Goal: Task Accomplishment & Management: Use online tool/utility

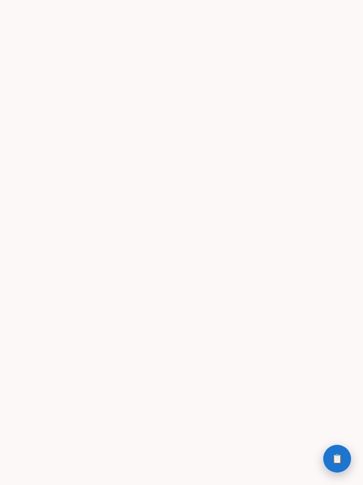
click at [329, 460] on button "📋 History" at bounding box center [337, 459] width 28 height 28
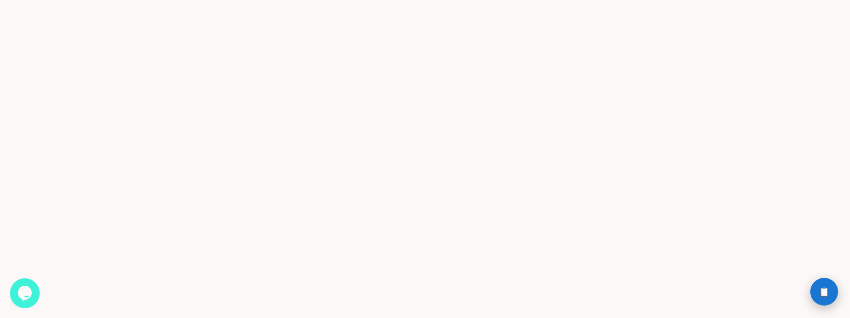
click at [811, 296] on button "📋 History" at bounding box center [825, 292] width 28 height 28
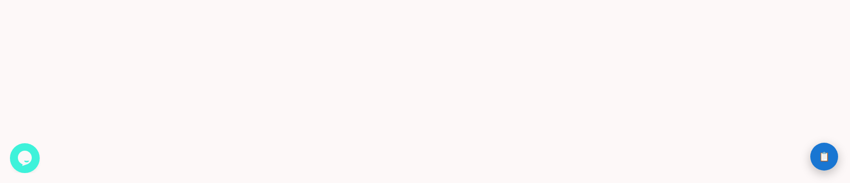
click at [830, 155] on button "📋 History" at bounding box center [825, 157] width 28 height 28
click at [822, 154] on span "📋" at bounding box center [824, 156] width 11 height 9
click at [823, 152] on span "📋" at bounding box center [824, 156] width 11 height 9
click at [831, 156] on button "📋 History" at bounding box center [825, 157] width 28 height 28
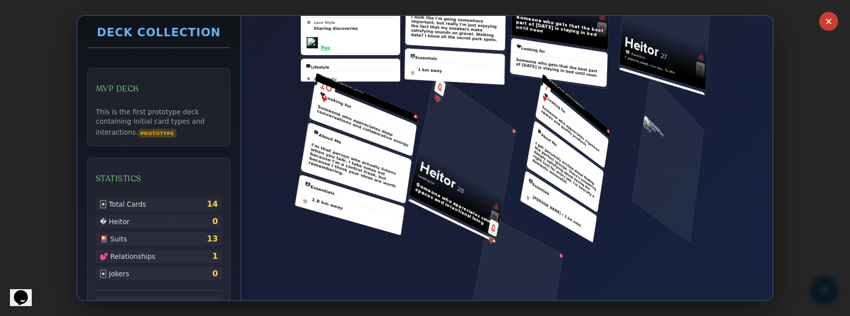
scroll to position [450, 0]
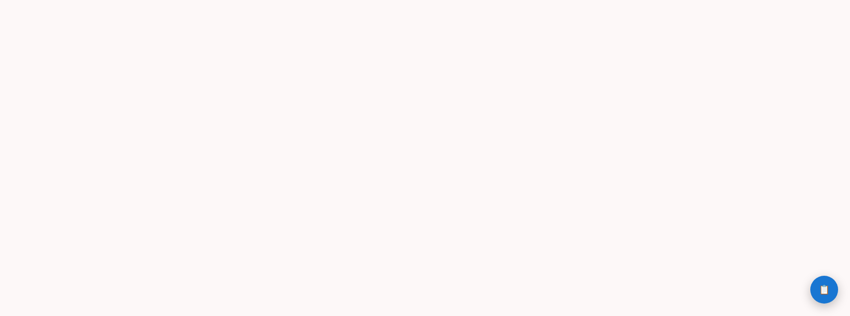
click at [819, 294] on button "📋 History" at bounding box center [825, 290] width 28 height 28
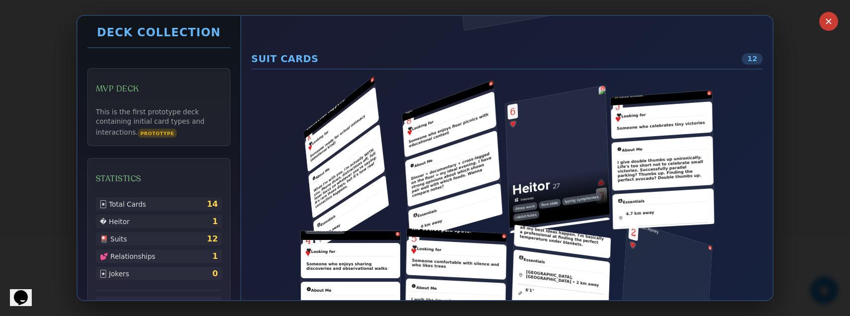
scroll to position [153, 0]
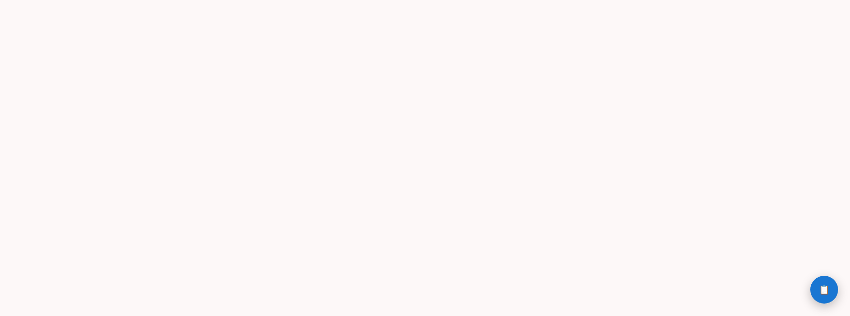
click at [823, 285] on span "📋" at bounding box center [824, 289] width 11 height 9
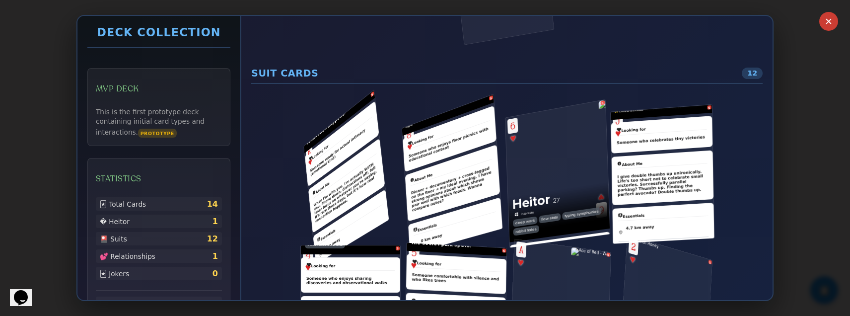
scroll to position [179, 0]
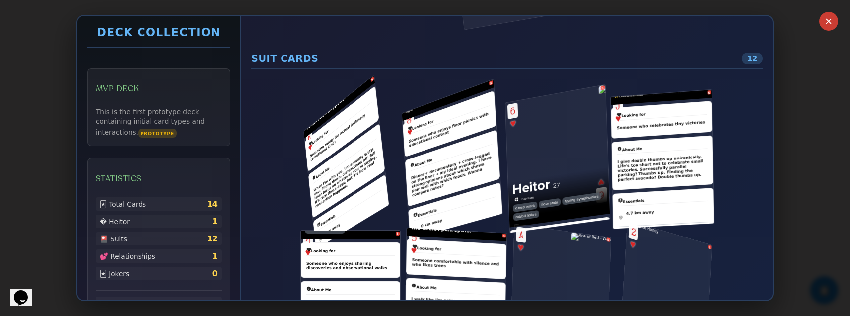
click at [822, 106] on div "✕ Deck Collection MVP Deck This is the first prototype deck containing initial …" at bounding box center [425, 158] width 850 height 316
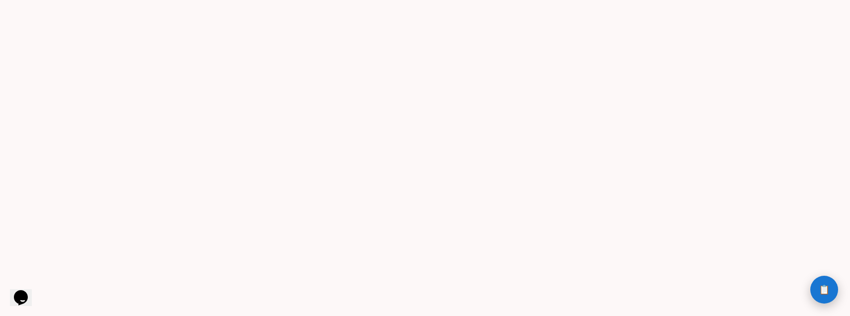
click at [816, 290] on button "📋 History" at bounding box center [825, 290] width 28 height 28
click at [821, 289] on span "📋" at bounding box center [824, 289] width 11 height 9
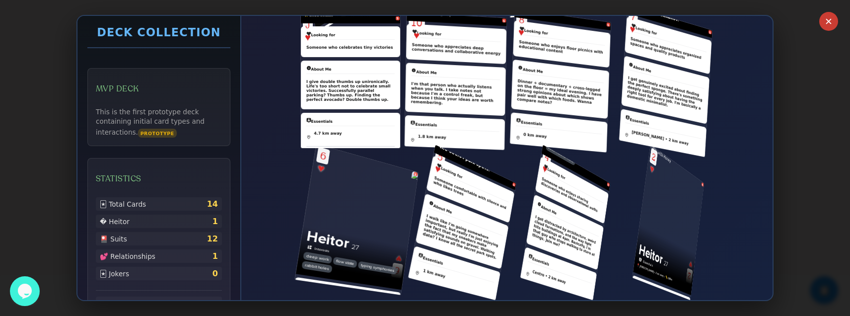
scroll to position [395, 0]
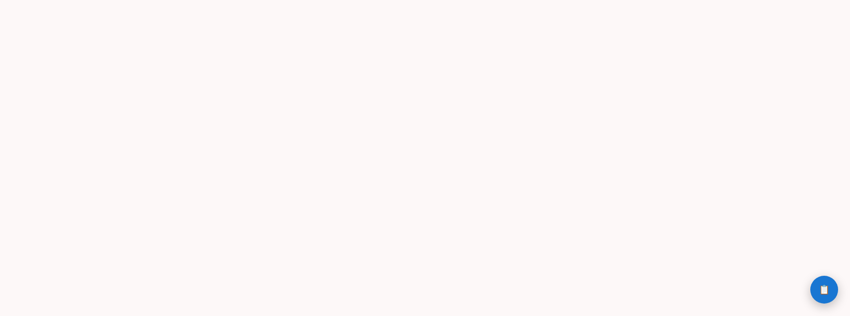
click at [826, 295] on button "📋 History" at bounding box center [825, 290] width 28 height 28
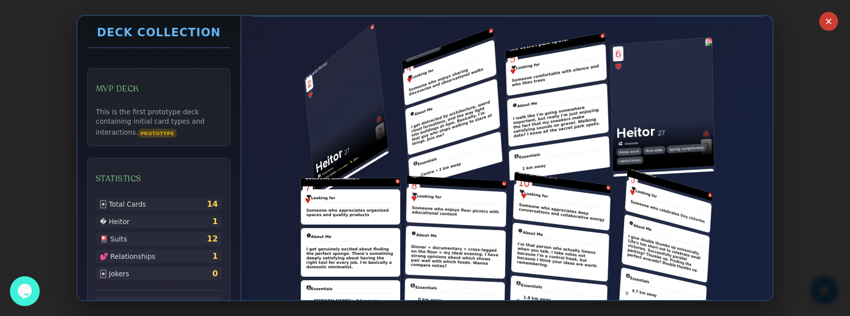
scroll to position [227, 0]
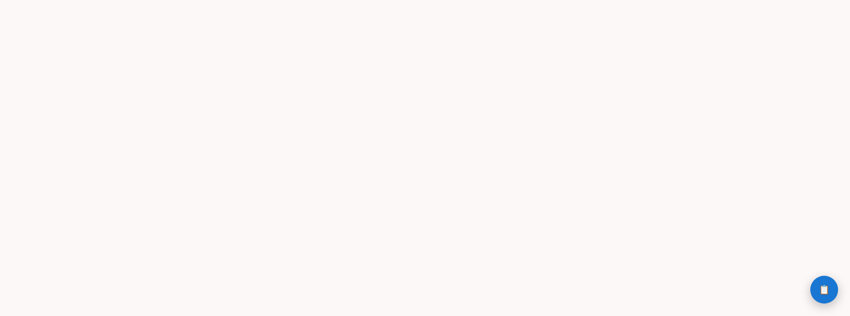
click at [827, 298] on button "📋 History" at bounding box center [825, 290] width 28 height 28
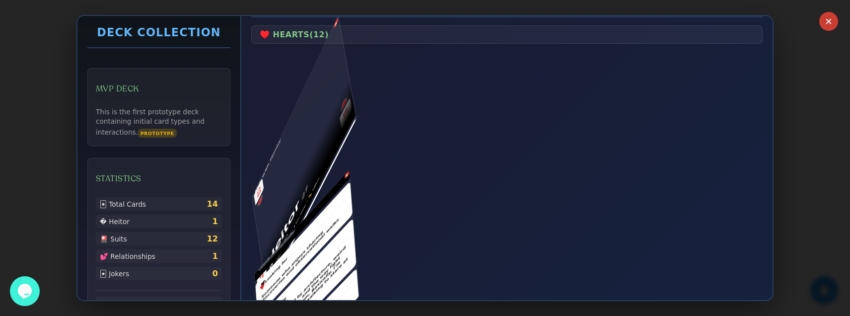
scroll to position [241, 0]
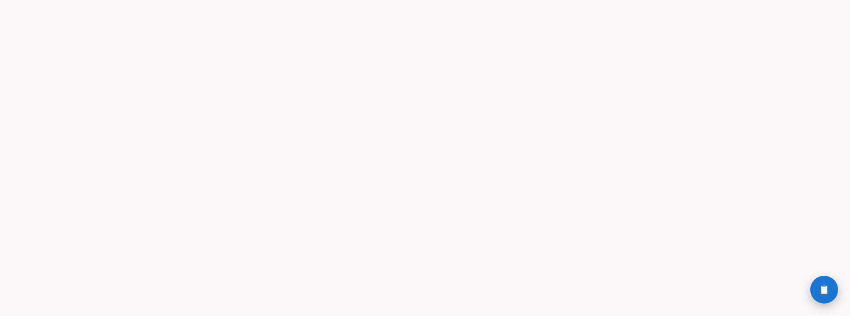
click at [814, 295] on button "📋 History" at bounding box center [825, 290] width 28 height 28
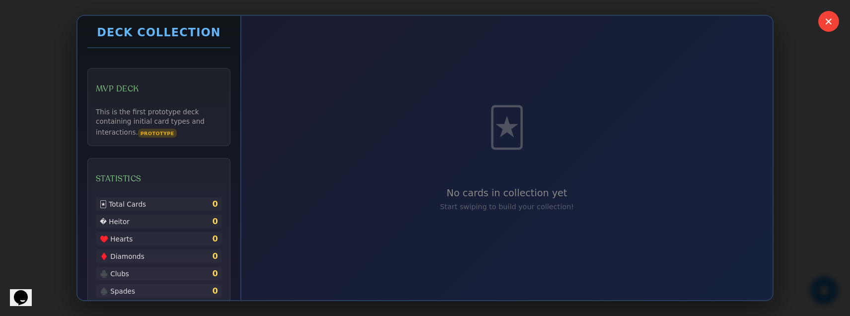
click at [830, 29] on button "✕" at bounding box center [828, 21] width 21 height 21
click at [827, 25] on button "✕" at bounding box center [828, 21] width 21 height 21
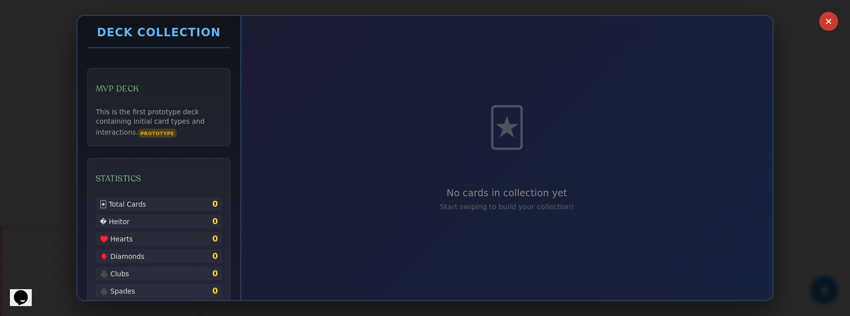
click at [777, 267] on div "✕ Deck Collection MVP Deck This is the first prototype deck containing initial …" at bounding box center [425, 158] width 850 height 316
click at [783, 267] on div "✕ Deck Collection MVP Deck This is the first prototype deck containing initial …" at bounding box center [425, 158] width 850 height 316
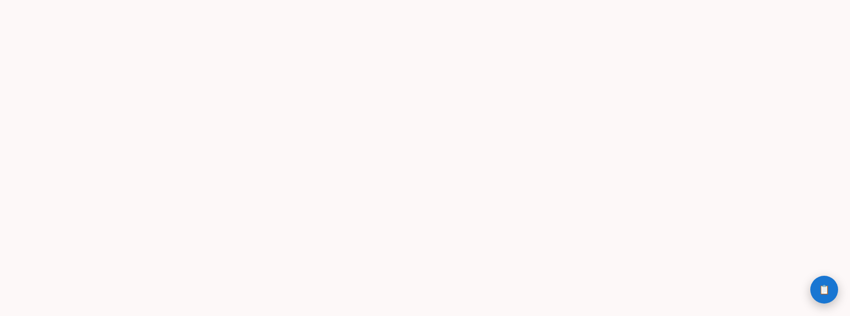
click at [825, 287] on span "📋" at bounding box center [824, 289] width 11 height 9
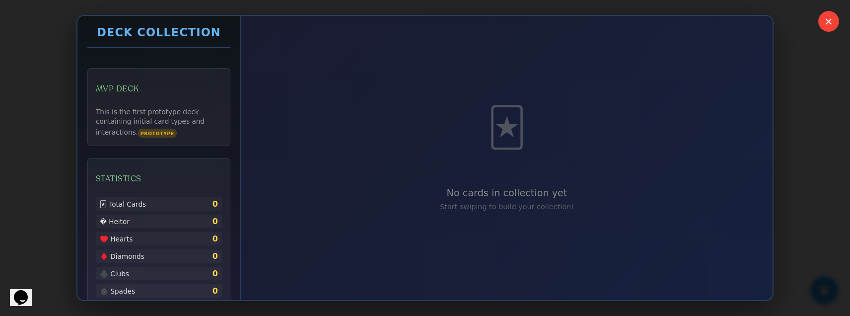
click at [828, 17] on button "✕" at bounding box center [828, 21] width 21 height 21
click at [811, 92] on div "✕ Deck Collection MVP Deck This is the first prototype deck containing initial …" at bounding box center [425, 158] width 850 height 316
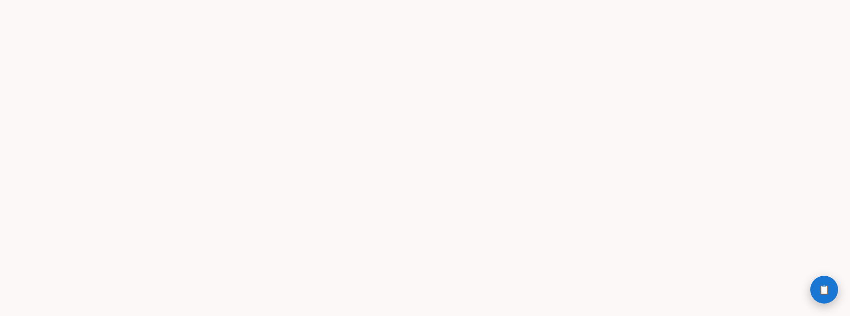
click at [826, 295] on button "📋 History" at bounding box center [825, 290] width 28 height 28
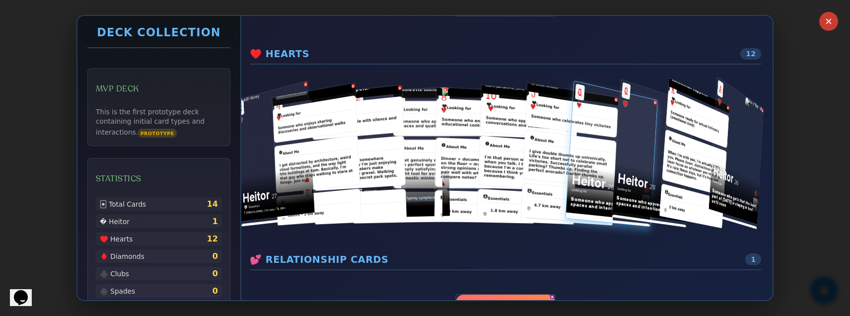
scroll to position [183, 0]
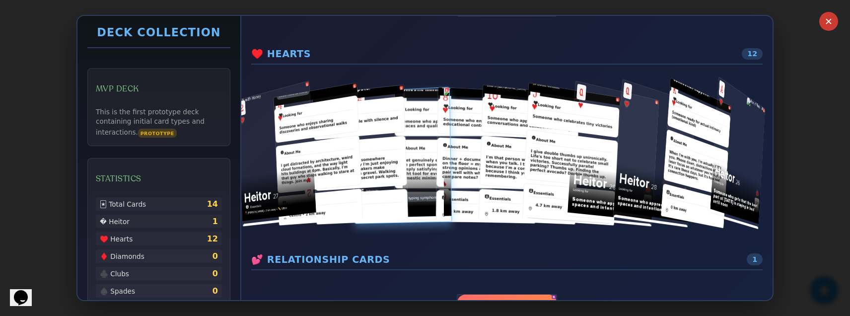
drag, startPoint x: 514, startPoint y: 193, endPoint x: 434, endPoint y: 189, distance: 80.6
click at [434, 189] on div "S S S S S S S S S S S" at bounding box center [507, 155] width 496 height 134
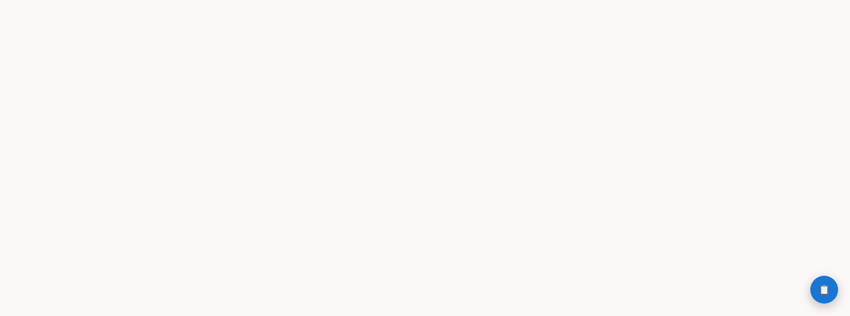
click at [826, 289] on span "📋" at bounding box center [824, 289] width 11 height 9
click at [818, 294] on button "📋 History" at bounding box center [825, 290] width 28 height 28
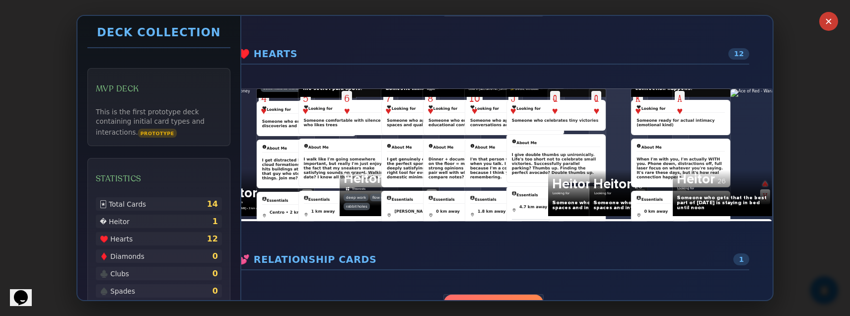
scroll to position [183, 0]
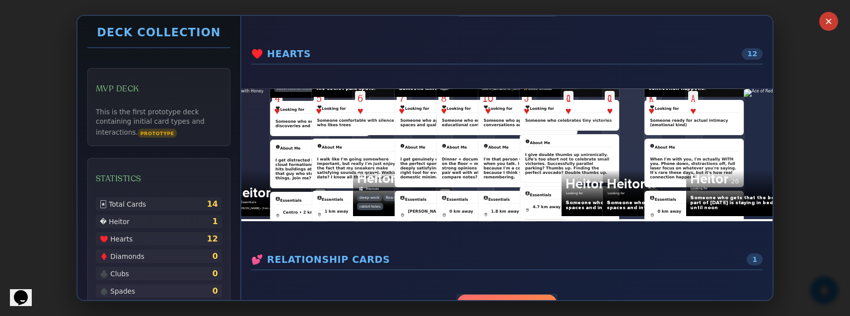
drag, startPoint x: 283, startPoint y: 136, endPoint x: 412, endPoint y: 133, distance: 129.2
click at [410, 133] on div "S S S S S S S S S S S" at bounding box center [507, 155] width 496 height 134
drag, startPoint x: 330, startPoint y: 135, endPoint x: 294, endPoint y: 135, distance: 35.8
click at [295, 135] on div "S S S S S S S S S S S" at bounding box center [507, 155] width 496 height 134
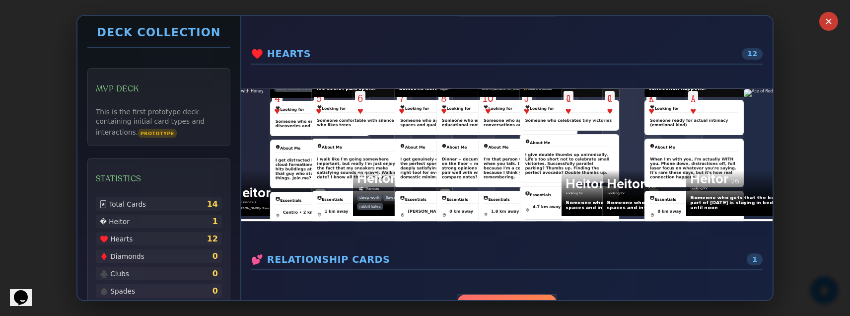
drag, startPoint x: 363, startPoint y: 208, endPoint x: 357, endPoint y: 108, distance: 100.0
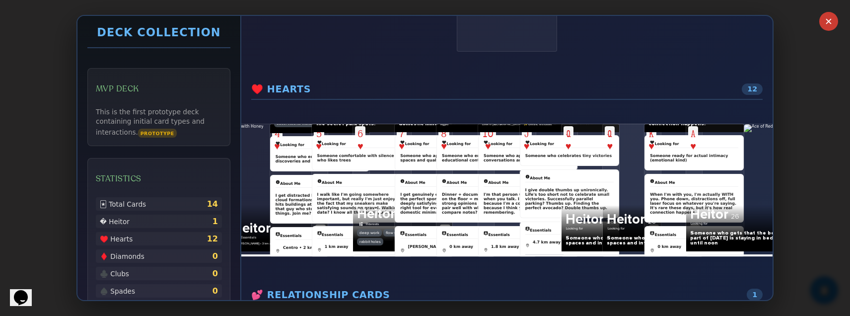
scroll to position [189, 0]
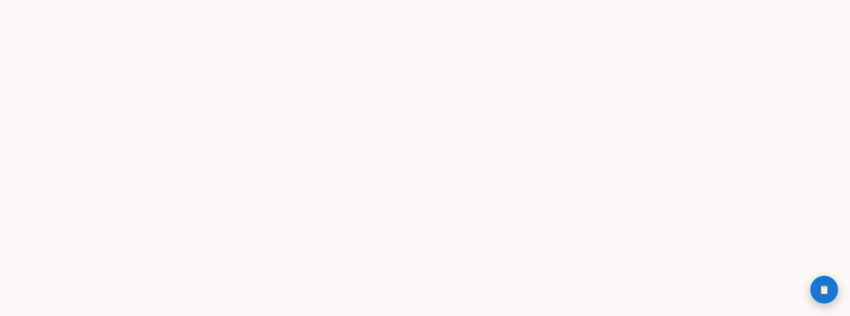
click at [819, 282] on button "📋 History" at bounding box center [825, 290] width 28 height 28
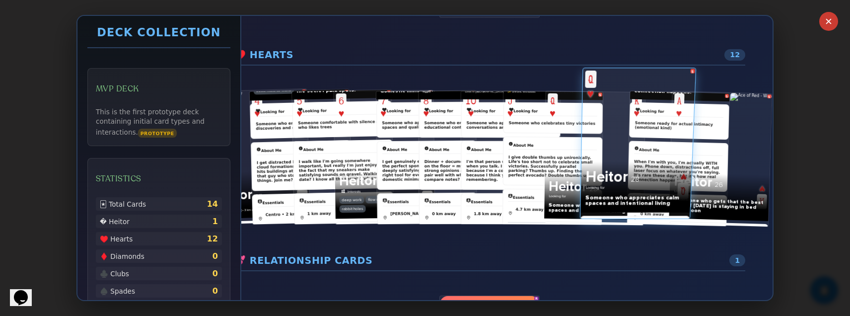
scroll to position [182, 0]
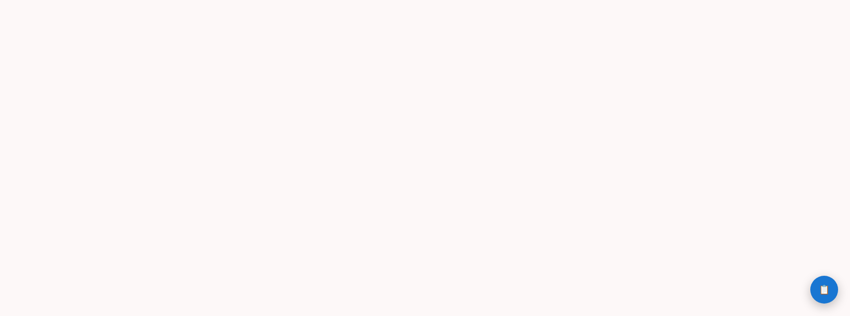
click at [824, 292] on span "📋" at bounding box center [824, 289] width 11 height 9
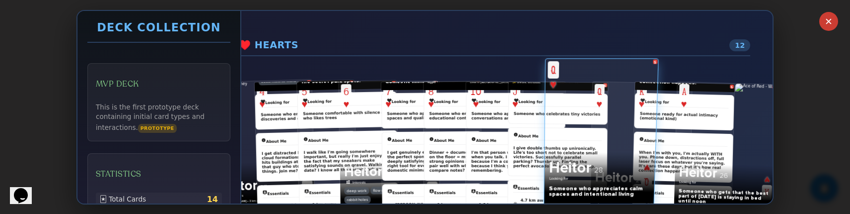
scroll to position [187, 0]
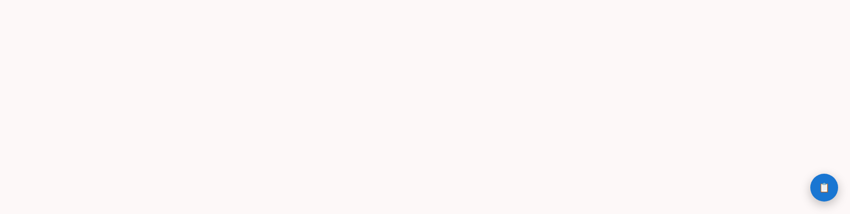
click at [814, 192] on button "📋 History" at bounding box center [825, 187] width 28 height 28
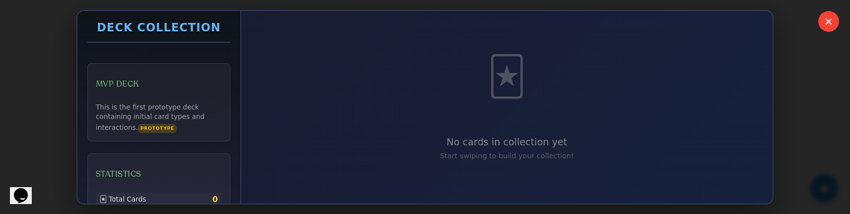
click at [825, 25] on button "✕" at bounding box center [828, 21] width 21 height 21
click at [814, 67] on div "✕ Deck Collection MVP Deck This is the first prototype deck containing initial …" at bounding box center [425, 107] width 850 height 214
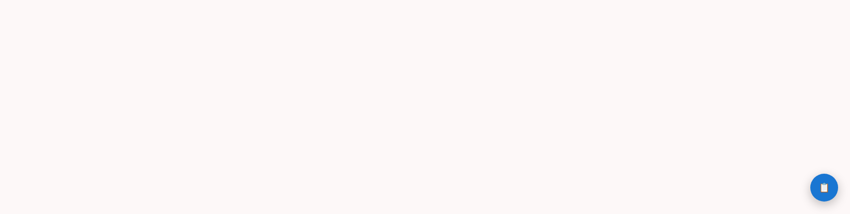
click at [825, 188] on span "📋" at bounding box center [824, 187] width 11 height 9
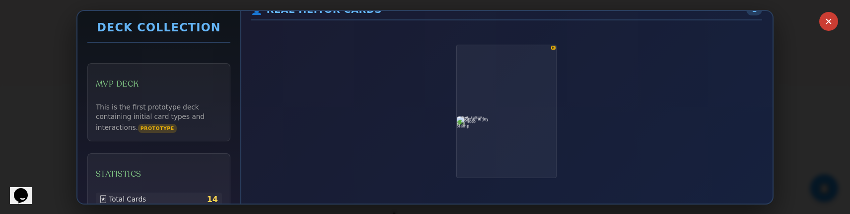
scroll to position [17, 2]
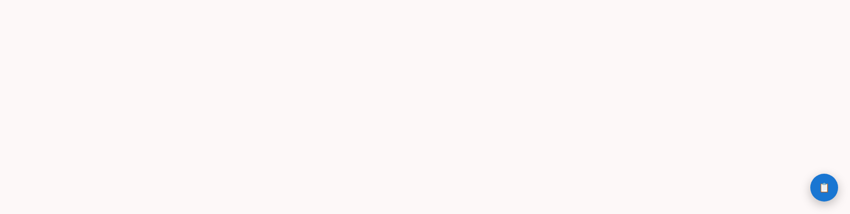
click at [823, 185] on span "📋" at bounding box center [824, 187] width 11 height 9
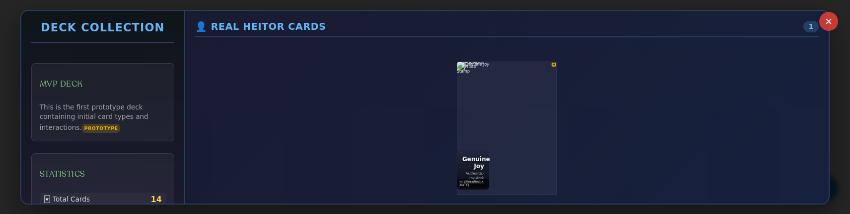
click at [417, 172] on div "H" at bounding box center [507, 127] width 624 height 165
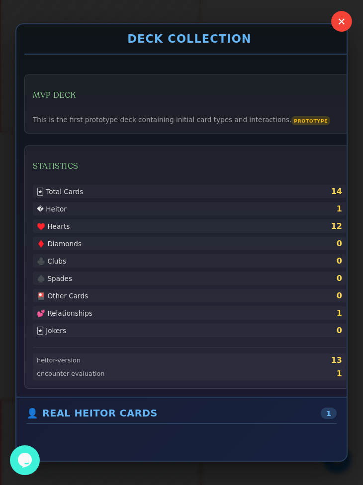
click at [336, 21] on button "✕" at bounding box center [341, 21] width 21 height 21
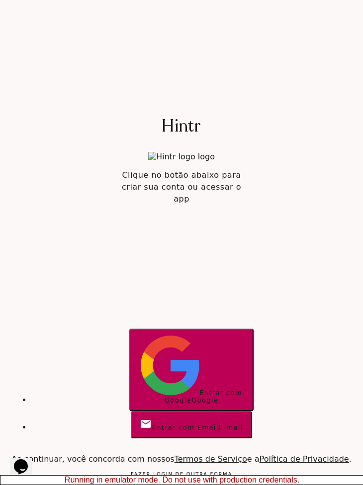
click at [177, 90] on section "Hintr Clique no botão abaixo para criar sua conta ou acessar o app Começar Faze…" at bounding box center [181, 242] width 363 height 485
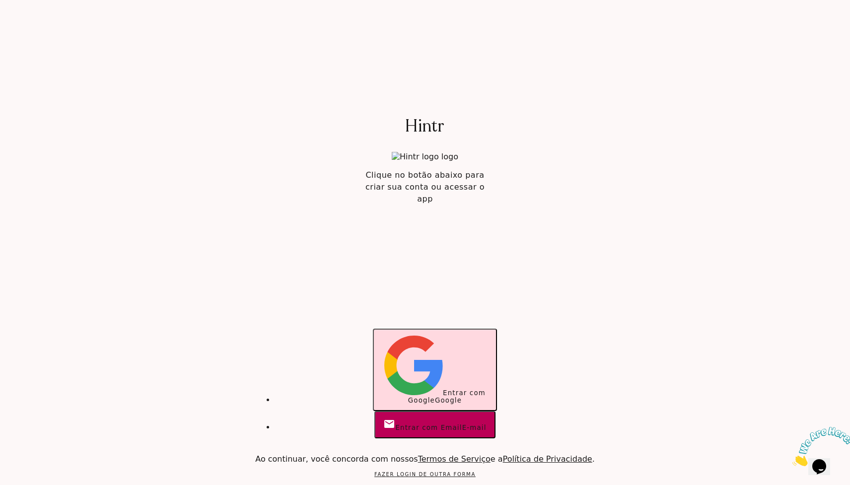
click at [388, 384] on button "Entrar com Google Google" at bounding box center [435, 370] width 124 height 82
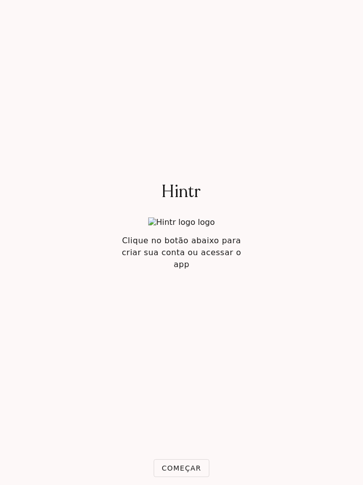
click at [0, 0] on slot "Começar" at bounding box center [0, 0] width 0 height 0
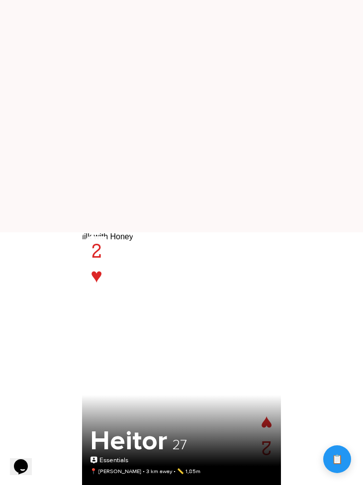
scroll to position [269, 0]
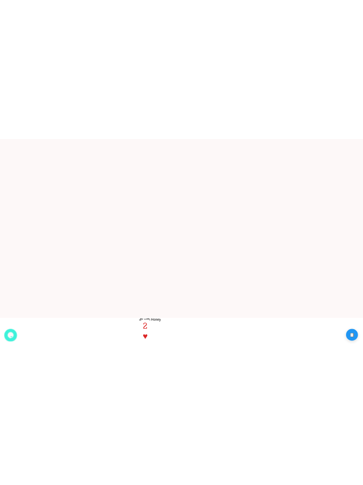
scroll to position [140, 0]
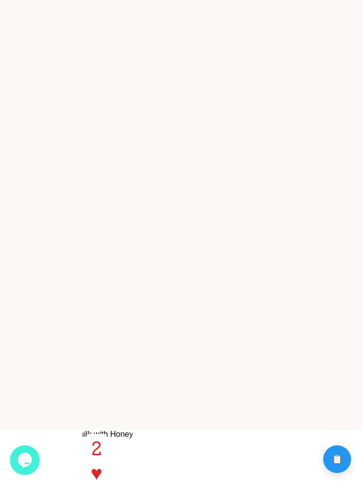
scroll to position [0, 0]
